Goal: Find specific page/section: Find specific page/section

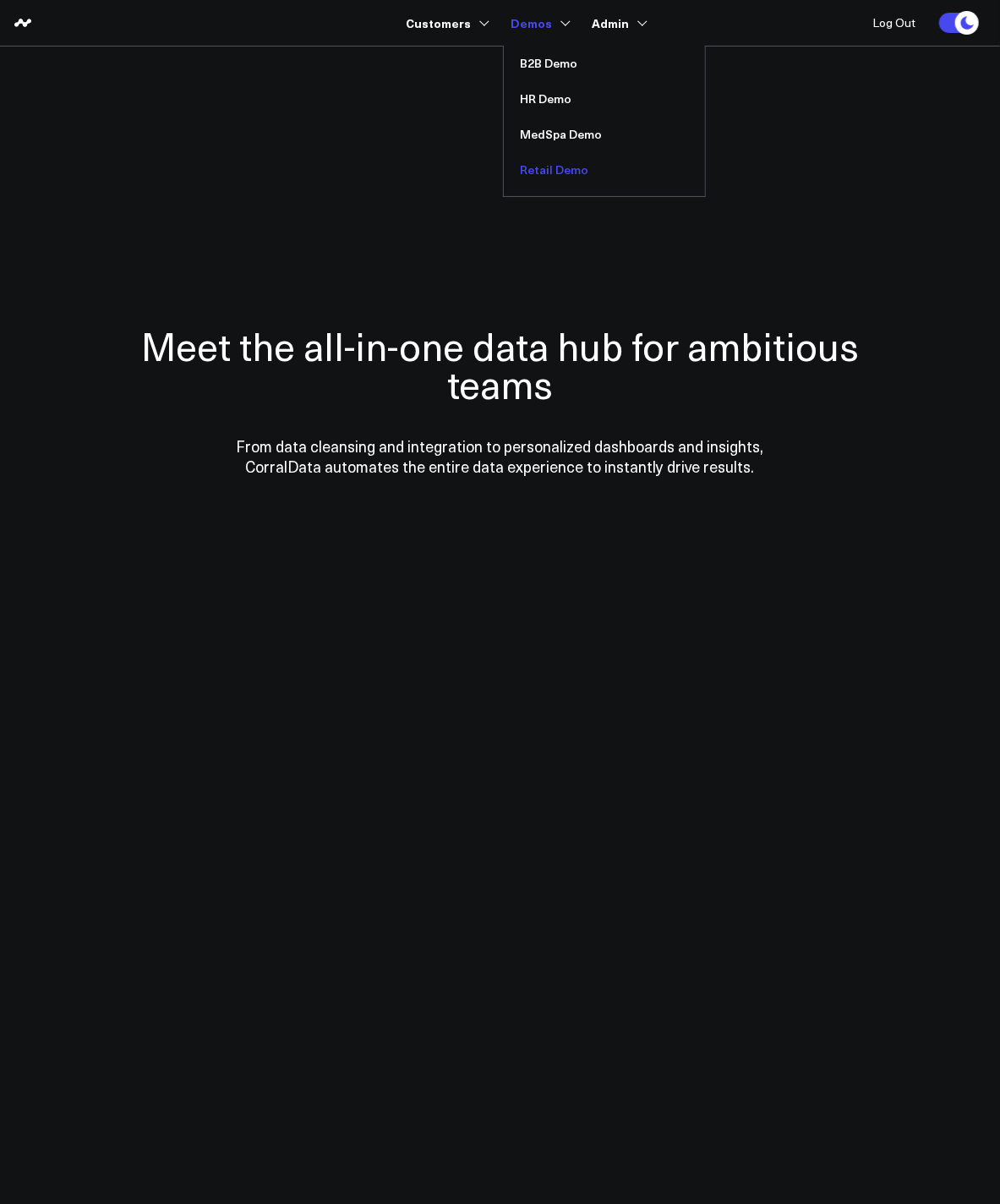
click at [551, 166] on link "Retail Demo" at bounding box center [604, 170] width 201 height 35
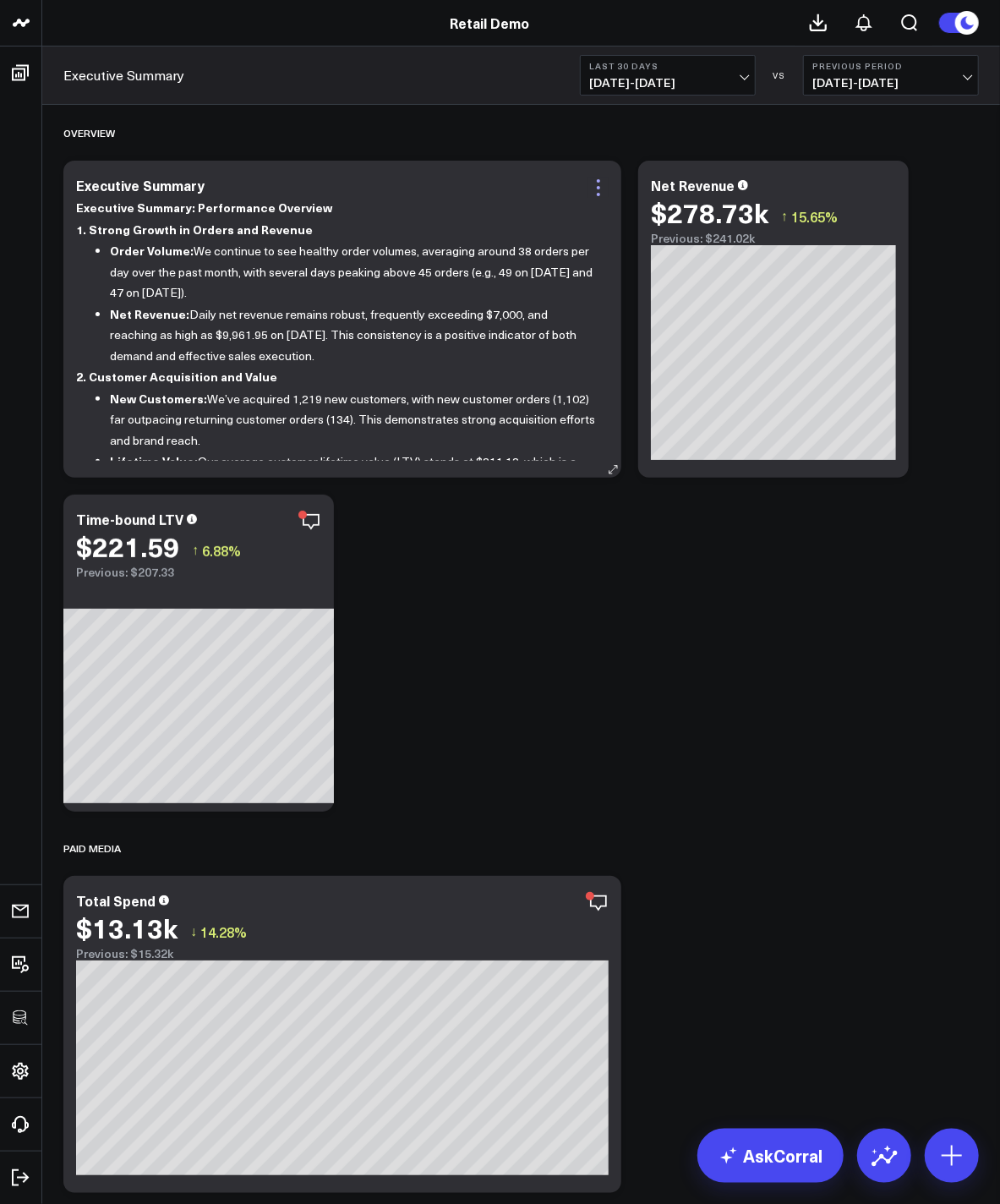
click at [597, 187] on icon at bounding box center [598, 187] width 3 height 3
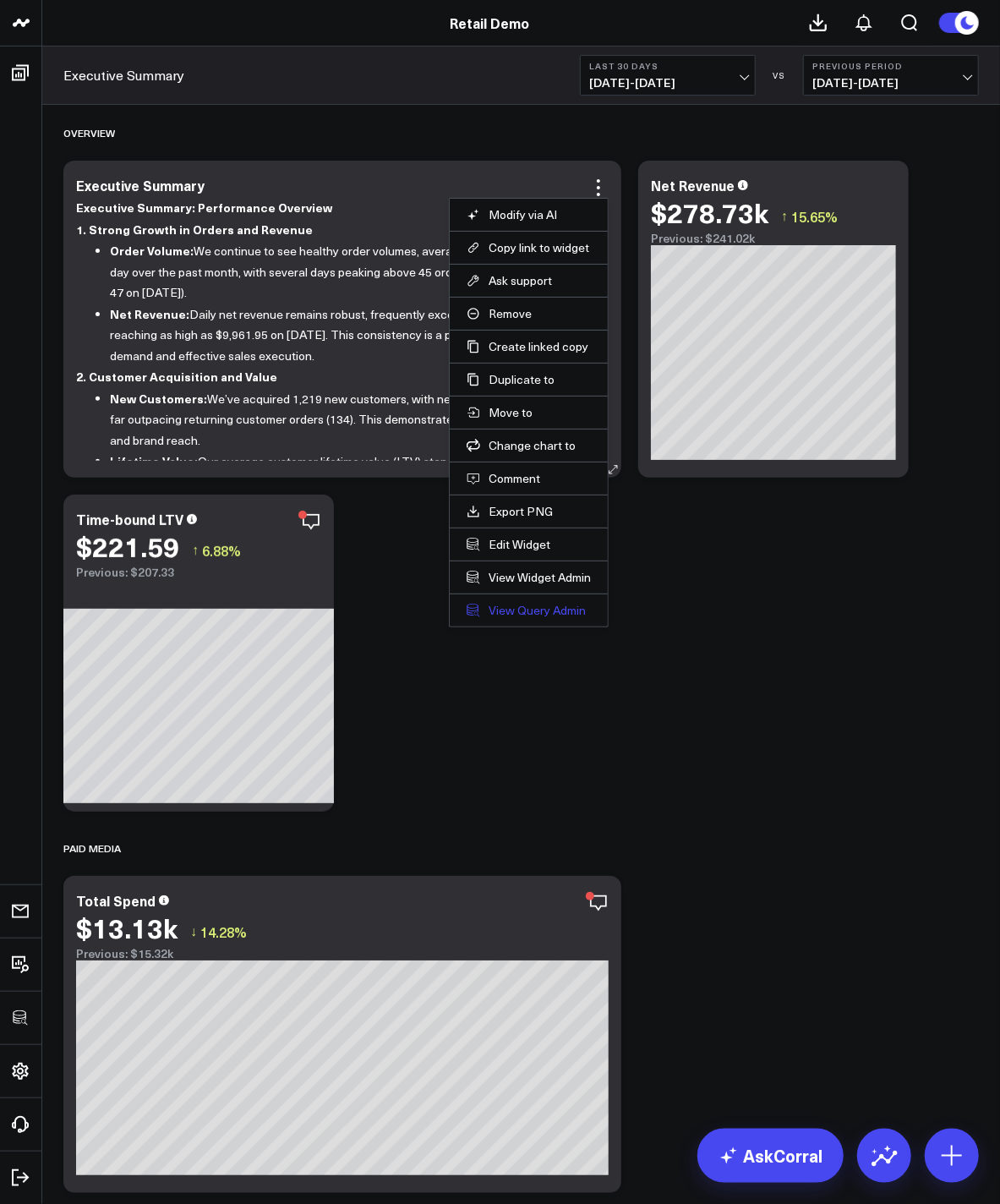
click at [561, 611] on link "View Query Admin" at bounding box center [528, 610] width 124 height 16
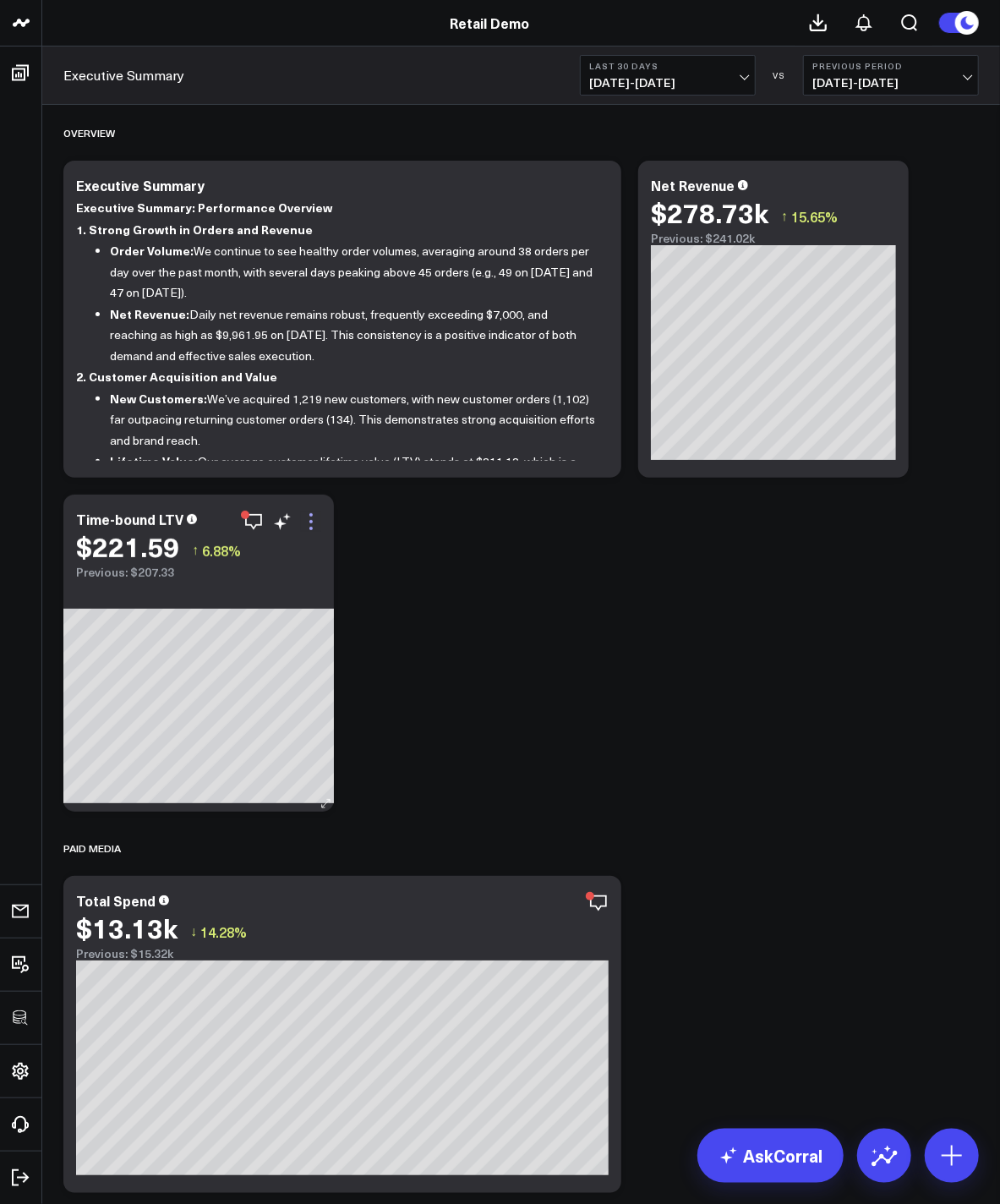
click at [312, 522] on icon at bounding box center [311, 521] width 21 height 21
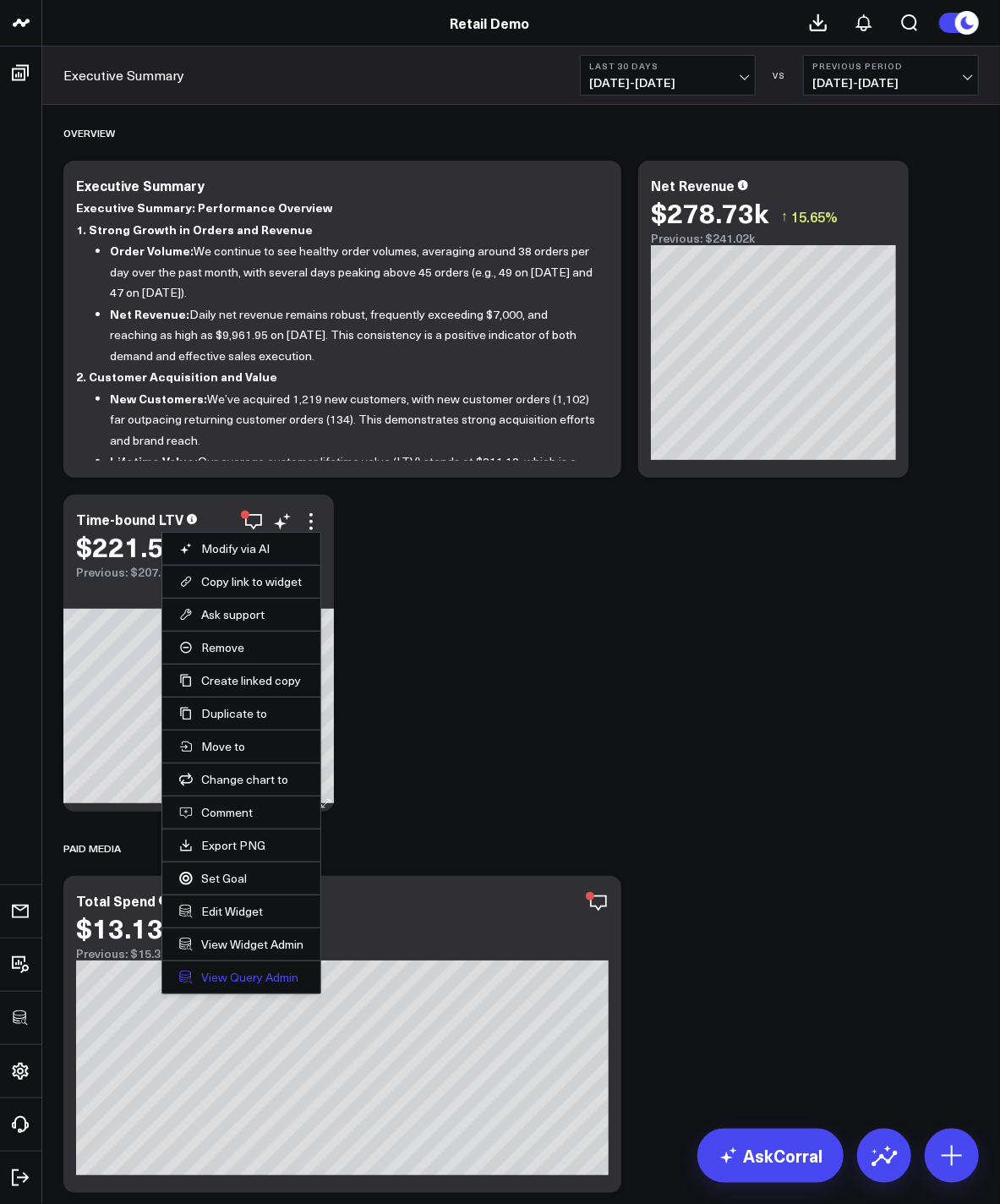
click at [261, 976] on link "View Query Admin" at bounding box center [241, 977] width 124 height 16
